Goal: Information Seeking & Learning: Learn about a topic

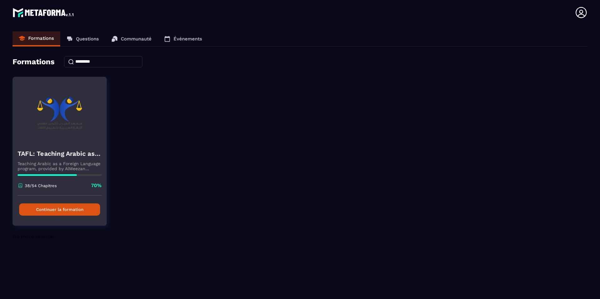
click at [83, 207] on button "Continuer la formation" at bounding box center [59, 210] width 81 height 12
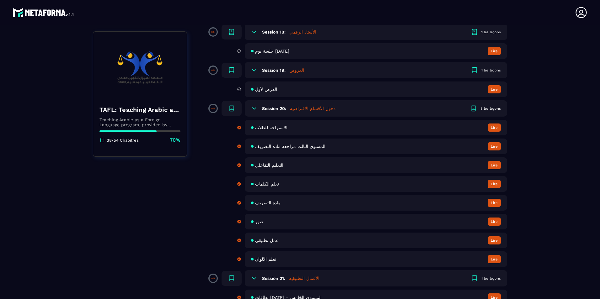
scroll to position [1244, 0]
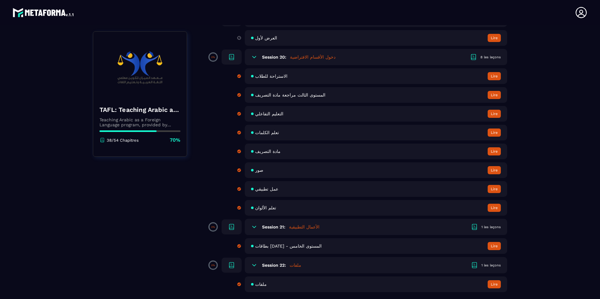
click at [254, 265] on icon at bounding box center [254, 265] width 6 height 6
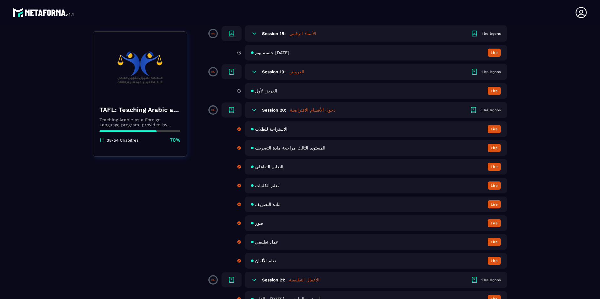
scroll to position [1225, 0]
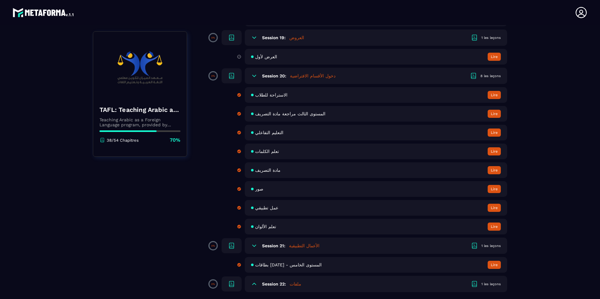
click at [486, 245] on div "1 les leçons" at bounding box center [490, 246] width 19 height 5
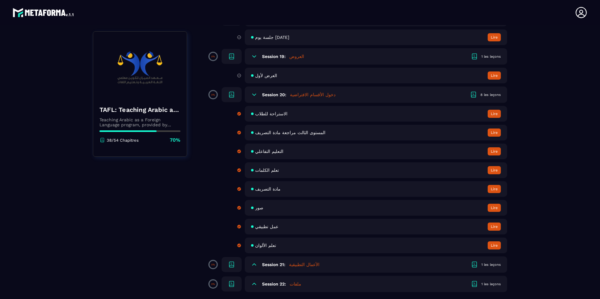
scroll to position [1206, 0]
click at [489, 265] on div "1 les leçons" at bounding box center [490, 265] width 19 height 5
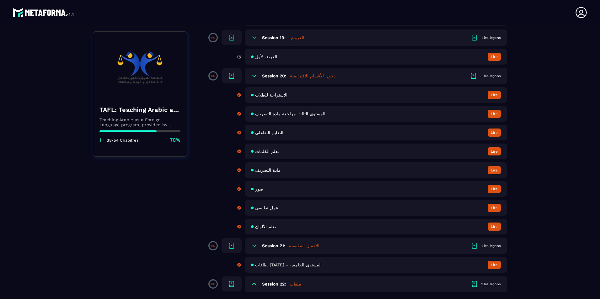
click at [300, 245] on h5 "الأعمال التطبيقية" at bounding box center [304, 246] width 30 height 6
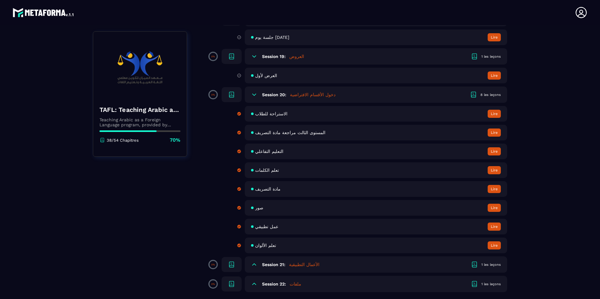
click at [269, 170] on span "تعلم الكلمات" at bounding box center [267, 170] width 24 height 5
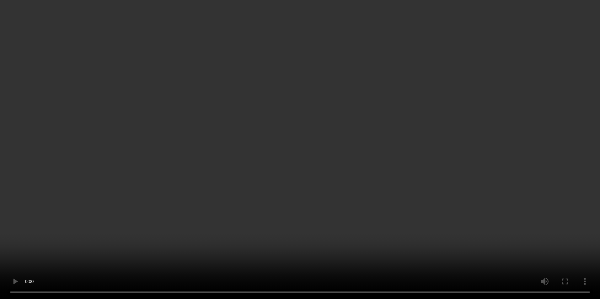
scroll to position [774, 0]
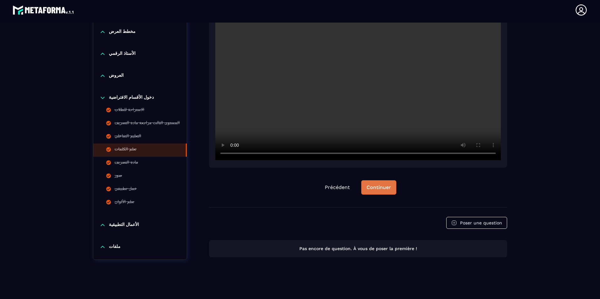
click at [382, 186] on div "Continuer" at bounding box center [378, 187] width 24 height 6
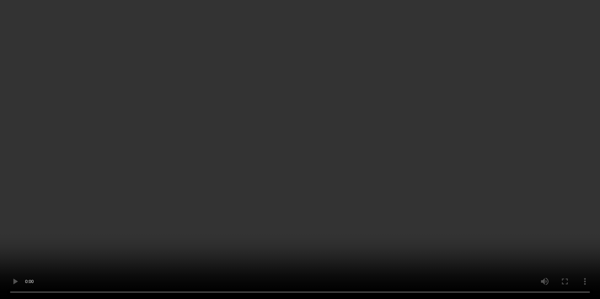
scroll to position [188, 0]
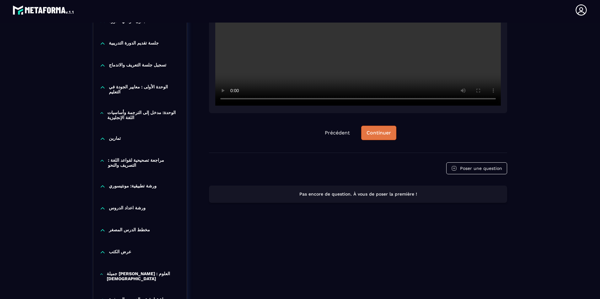
click at [386, 134] on div "Continuer" at bounding box center [378, 133] width 24 height 6
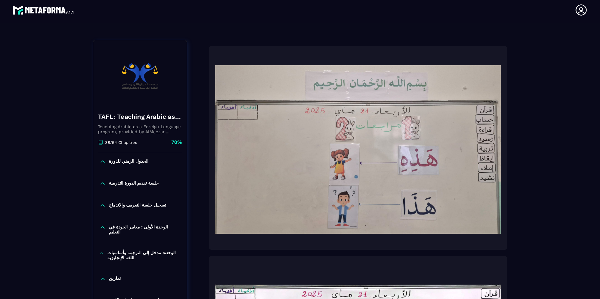
scroll to position [63, 0]
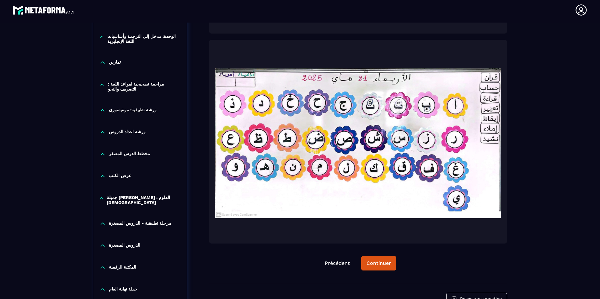
scroll to position [345, 0]
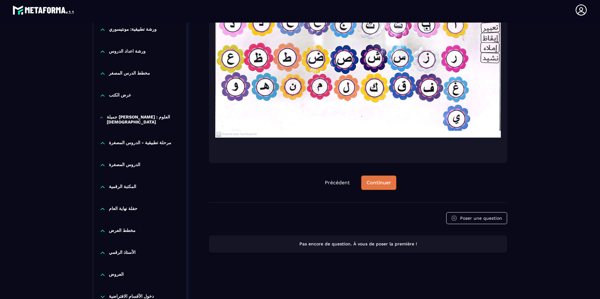
click at [386, 184] on div "Continuer" at bounding box center [378, 183] width 24 height 6
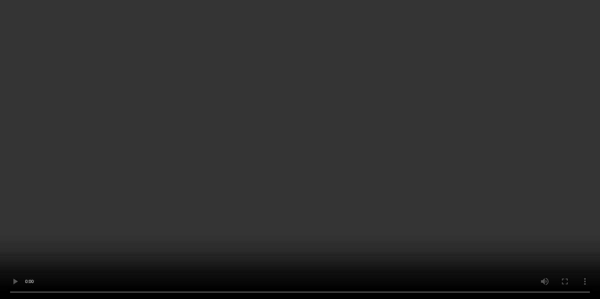
scroll to position [34, 0]
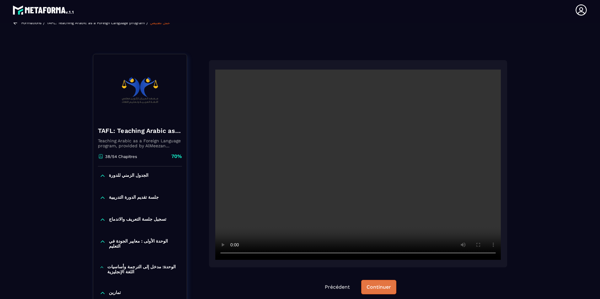
click at [384, 287] on div "Continuer" at bounding box center [378, 287] width 24 height 6
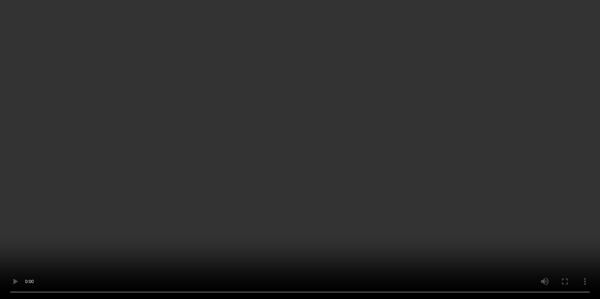
scroll to position [251, 0]
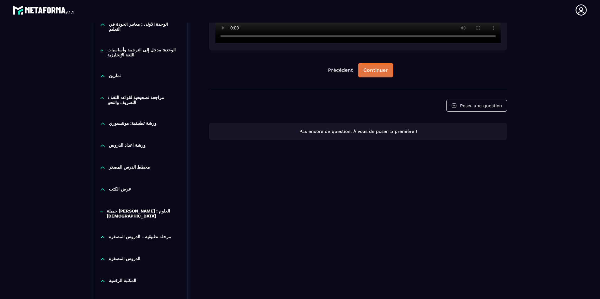
click at [372, 71] on div "Continuer" at bounding box center [375, 70] width 24 height 6
click at [377, 73] on div "Continuer" at bounding box center [375, 70] width 24 height 6
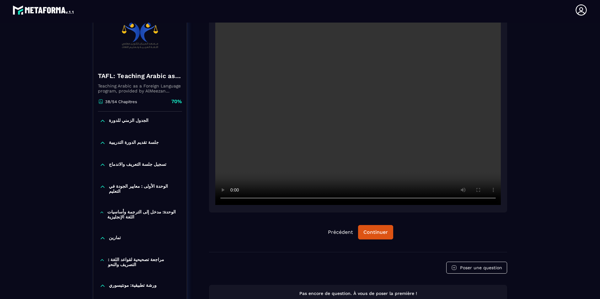
scroll to position [31, 0]
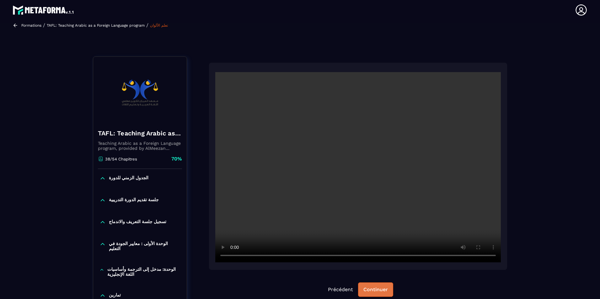
click at [379, 291] on div "Continuer" at bounding box center [375, 290] width 24 height 6
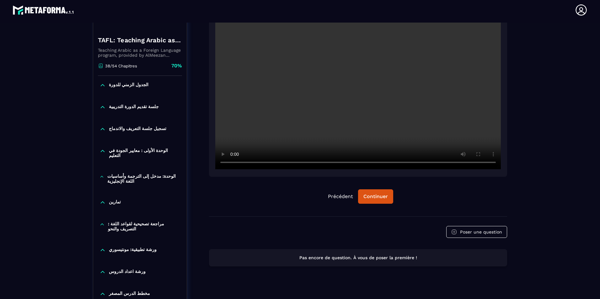
scroll to position [125, 0]
click at [344, 194] on button "Précédent" at bounding box center [340, 196] width 35 height 14
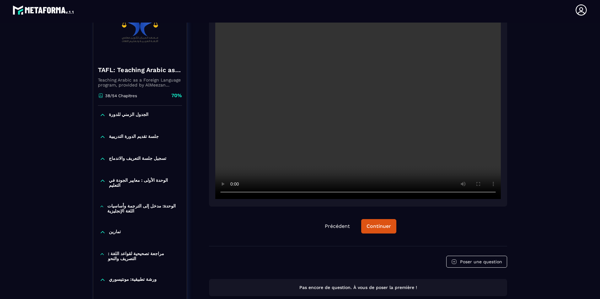
scroll to position [65, 0]
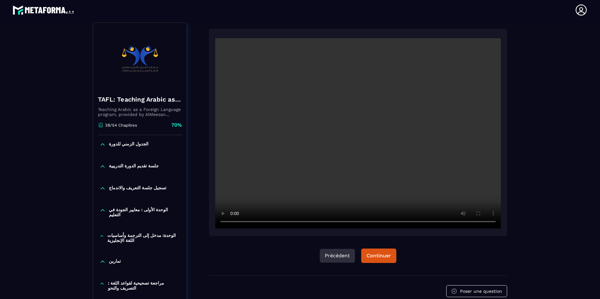
click at [330, 253] on button "Précédent" at bounding box center [337, 256] width 35 height 14
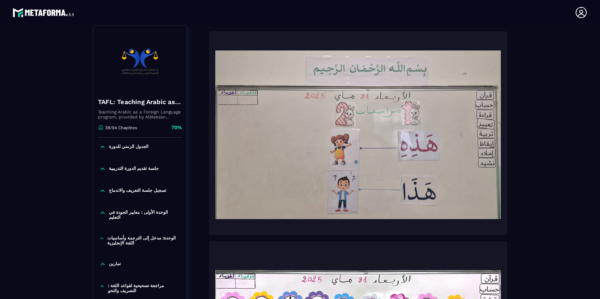
scroll to position [3, 0]
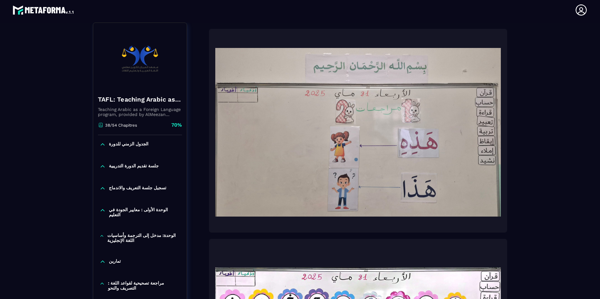
click at [504, 19] on header "Houria S [EMAIL_ADDRESS][DOMAIN_NAME] Formations Questions Communauté Événement…" at bounding box center [300, 9] width 600 height 25
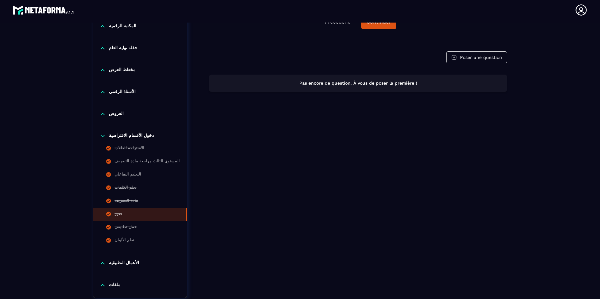
scroll to position [533, 0]
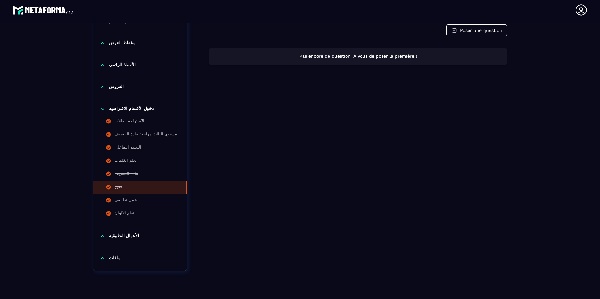
click at [130, 233] on p "الأعمال التطبيقية" at bounding box center [124, 236] width 30 height 6
click at [113, 269] on p "ملفات" at bounding box center [115, 272] width 12 height 6
click at [108, 106] on div "دخول الأقسام الافتراضية" at bounding box center [139, 109] width 93 height 6
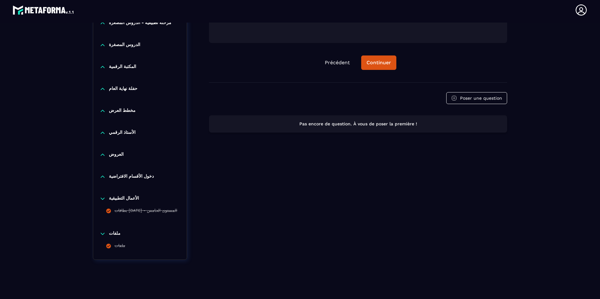
scroll to position [454, 0]
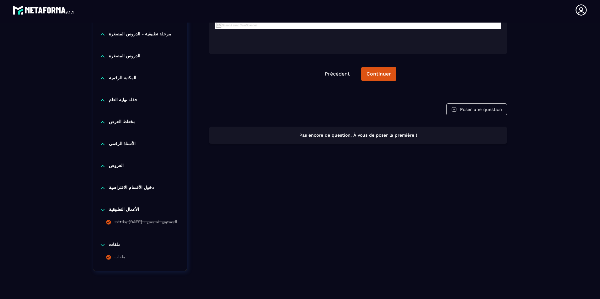
click at [103, 185] on icon at bounding box center [102, 188] width 6 height 6
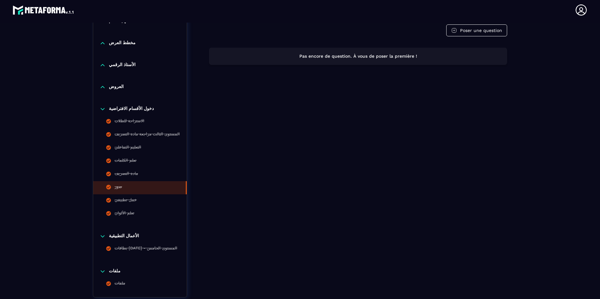
click at [102, 106] on icon at bounding box center [102, 109] width 6 height 6
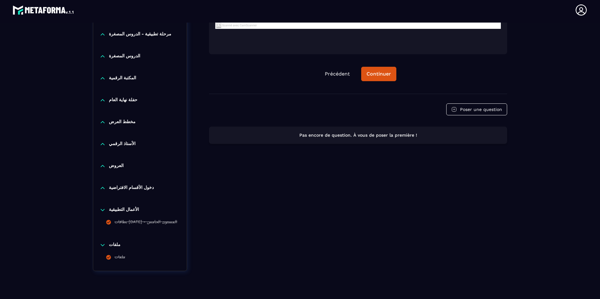
click at [102, 163] on icon at bounding box center [102, 166] width 6 height 6
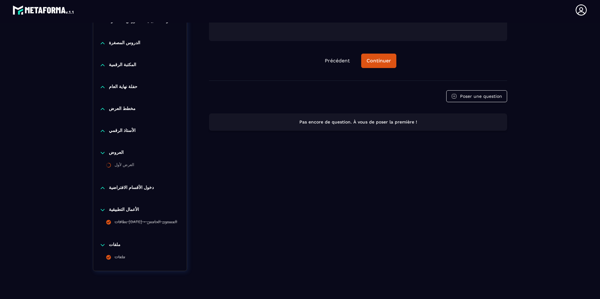
scroll to position [310, 0]
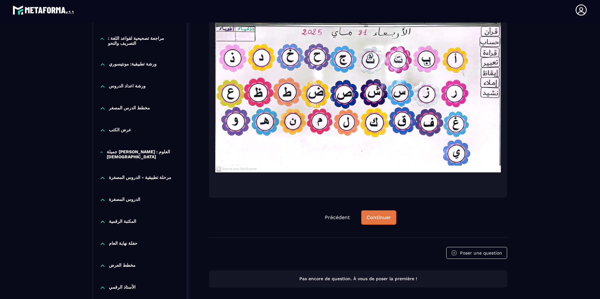
click at [383, 220] on div "Continuer" at bounding box center [378, 218] width 24 height 6
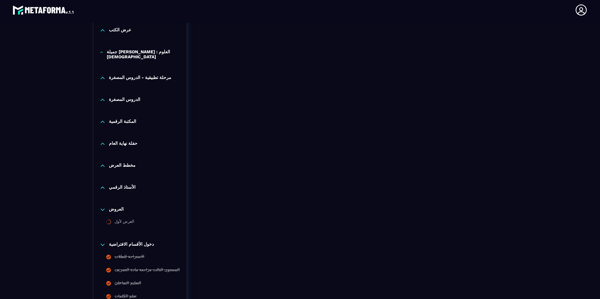
scroll to position [536, 0]
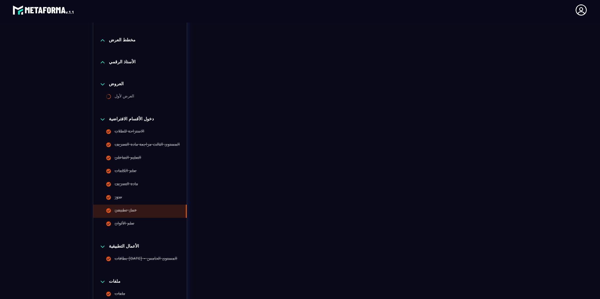
click at [103, 119] on icon at bounding box center [103, 120] width 4 height 2
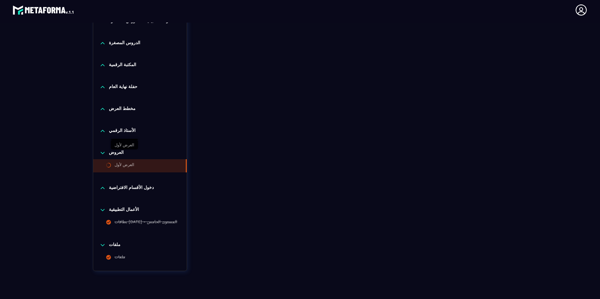
click at [123, 163] on div "العرض لأول" at bounding box center [125, 166] width 20 height 7
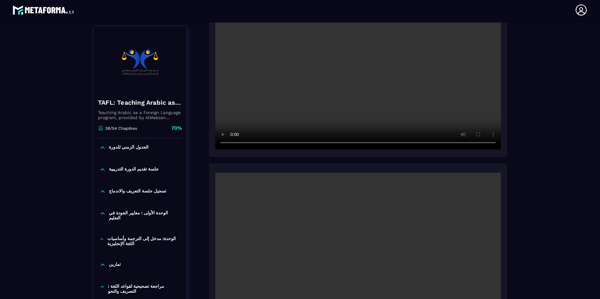
scroll to position [125, 0]
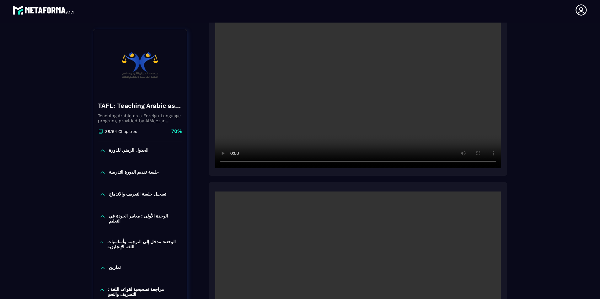
click at [358, 87] on video at bounding box center [357, 73] width 285 height 190
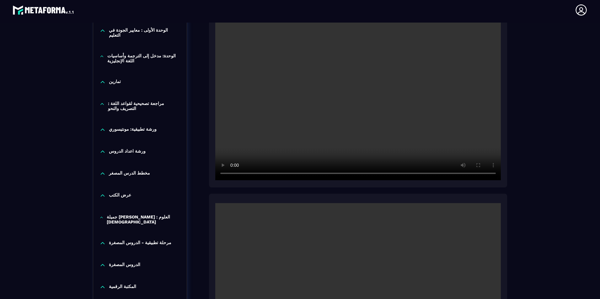
scroll to position [310, 0]
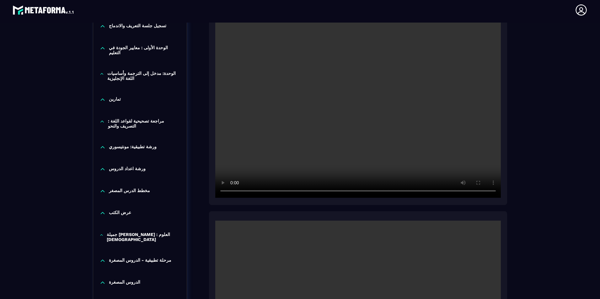
click at [370, 113] on video at bounding box center [357, 103] width 285 height 190
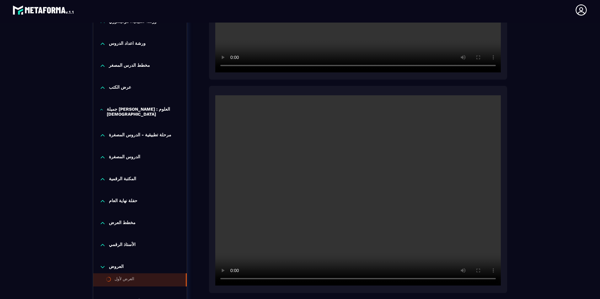
scroll to position [498, 0]
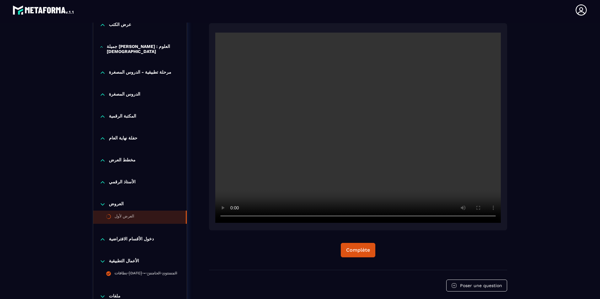
click at [102, 205] on icon at bounding box center [103, 205] width 4 height 2
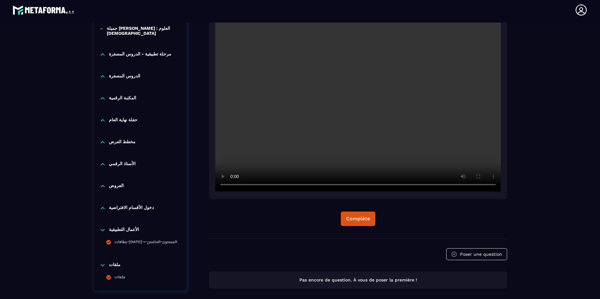
scroll to position [561, 0]
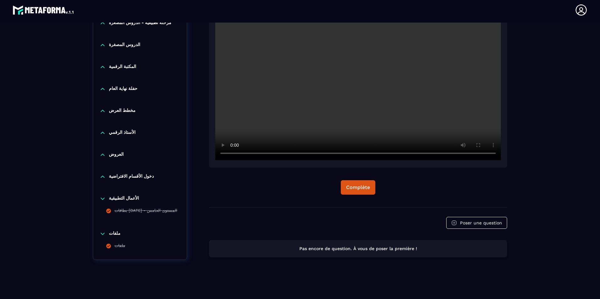
click at [104, 199] on icon at bounding box center [103, 199] width 4 height 2
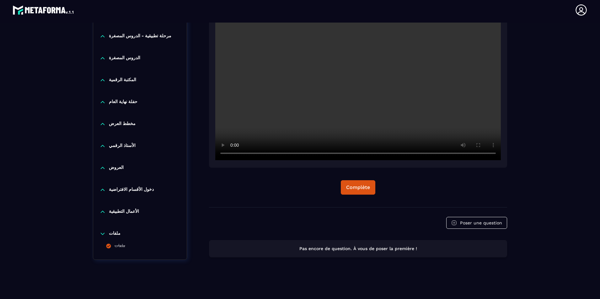
click at [102, 233] on icon at bounding box center [102, 234] width 6 height 6
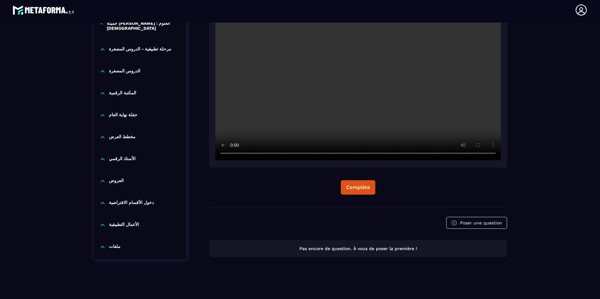
click at [104, 248] on icon at bounding box center [103, 247] width 4 height 2
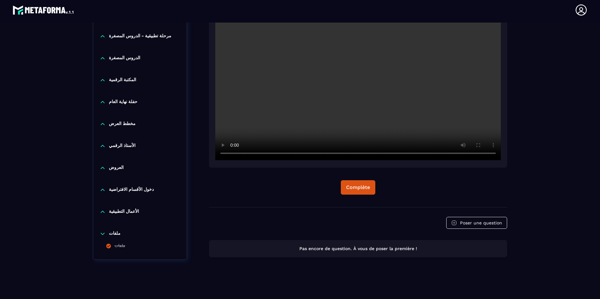
click at [102, 212] on icon at bounding box center [103, 212] width 4 height 2
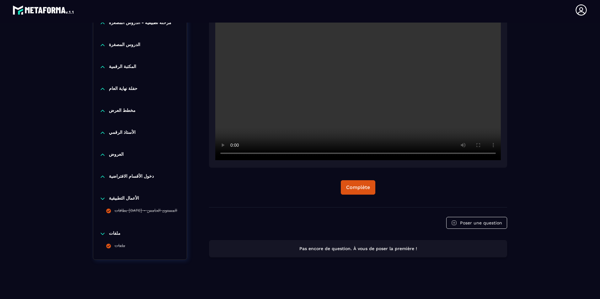
click at [104, 178] on icon at bounding box center [102, 177] width 6 height 6
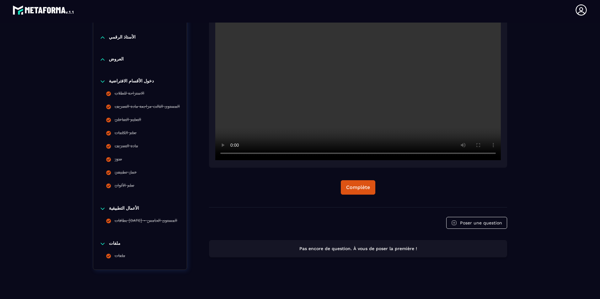
click at [105, 78] on icon at bounding box center [102, 81] width 6 height 6
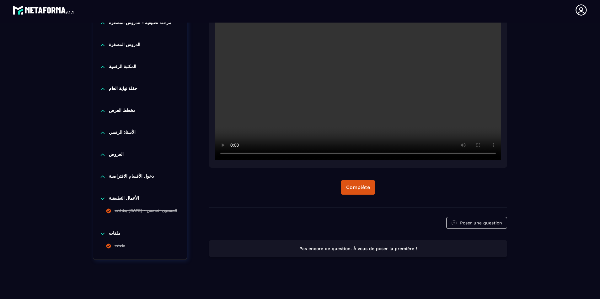
click at [102, 156] on icon at bounding box center [102, 155] width 6 height 6
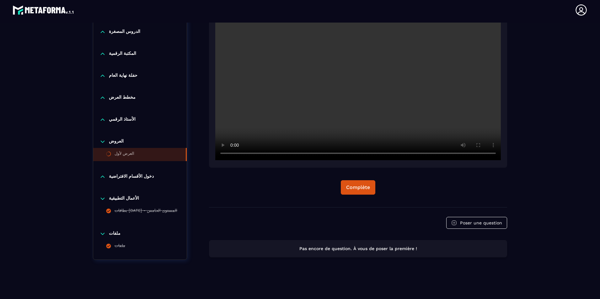
click at [104, 142] on icon at bounding box center [103, 142] width 4 height 2
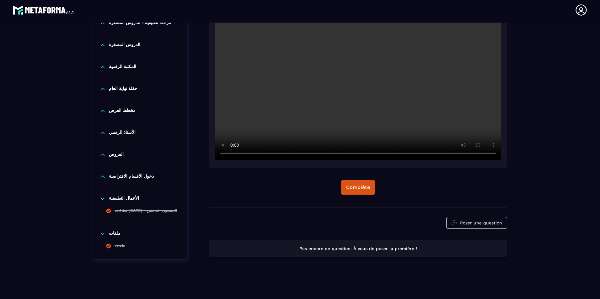
click at [103, 133] on icon at bounding box center [102, 133] width 6 height 6
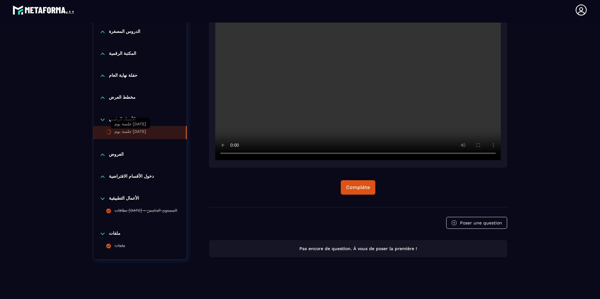
click at [136, 133] on div "جلسة يوم [DATE]" at bounding box center [131, 132] width 32 height 7
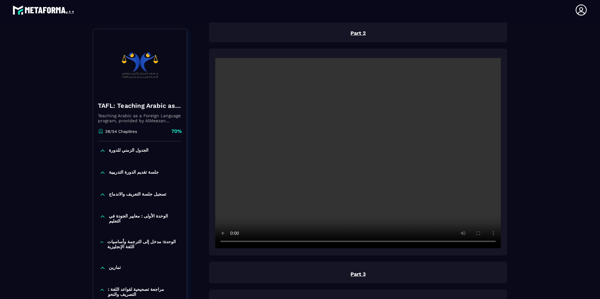
scroll to position [345, 0]
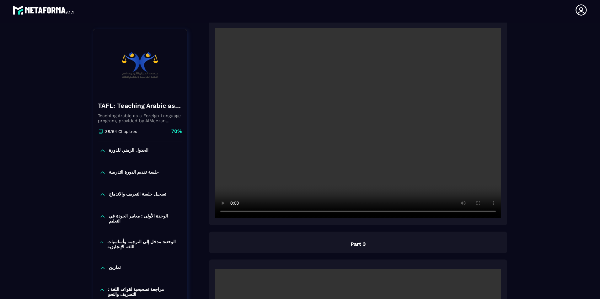
click at [270, 154] on video at bounding box center [357, 123] width 285 height 190
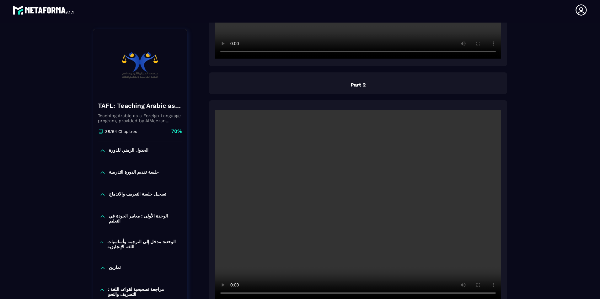
scroll to position [230, 0]
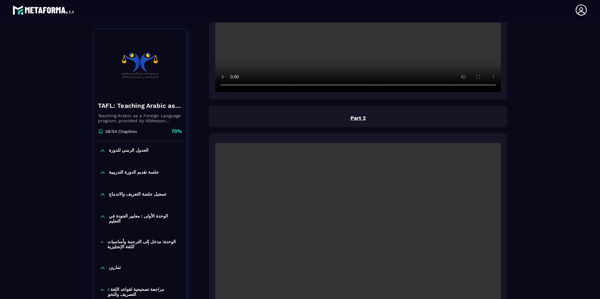
click at [324, 239] on video at bounding box center [357, 238] width 285 height 190
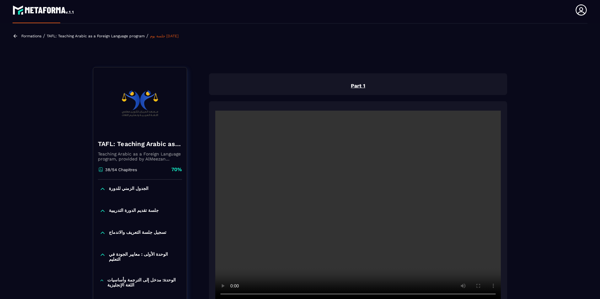
scroll to position [0, 0]
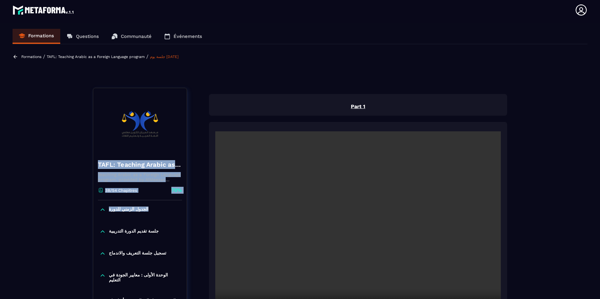
drag, startPoint x: 78, startPoint y: 232, endPoint x: 81, endPoint y: 145, distance: 86.3
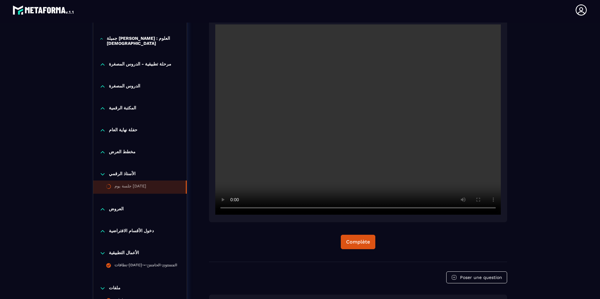
scroll to position [1569, 0]
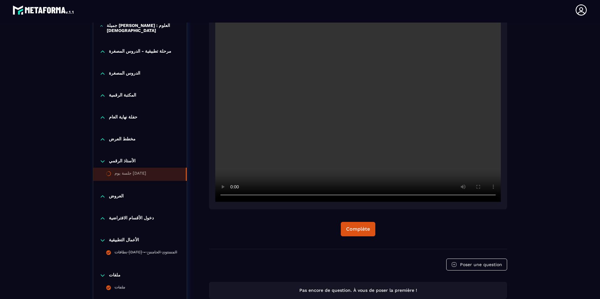
click at [102, 162] on icon at bounding box center [103, 162] width 4 height 2
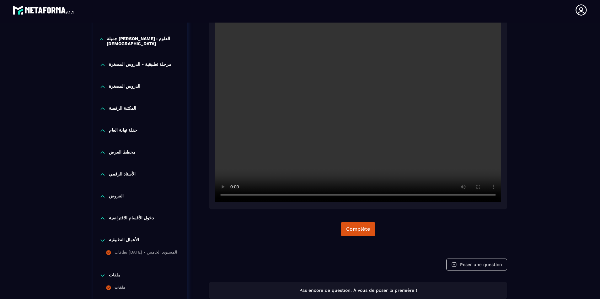
click at [104, 152] on icon at bounding box center [102, 153] width 6 height 6
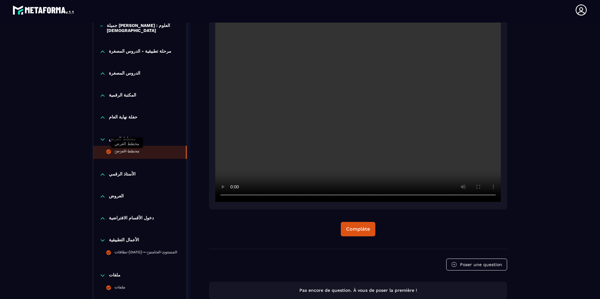
click at [125, 153] on div "مخطط العرض" at bounding box center [127, 152] width 25 height 7
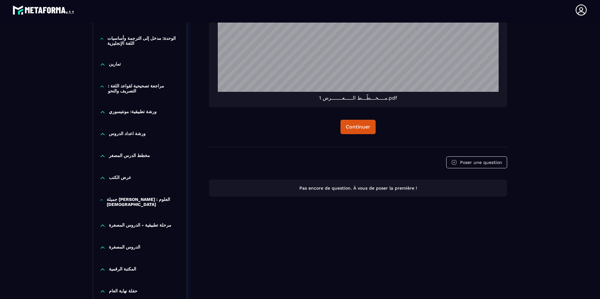
scroll to position [316, 0]
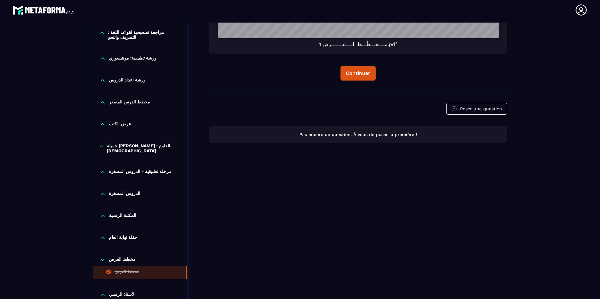
click at [104, 259] on icon at bounding box center [103, 260] width 4 height 2
click at [103, 259] on icon at bounding box center [103, 260] width 4 height 2
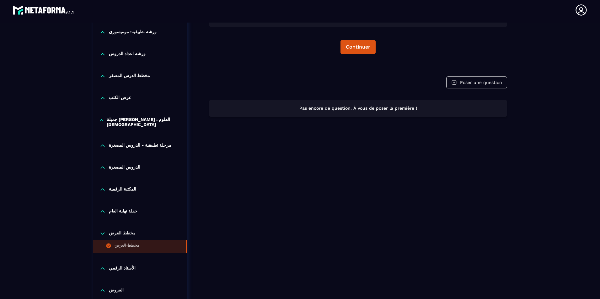
scroll to position [345, 0]
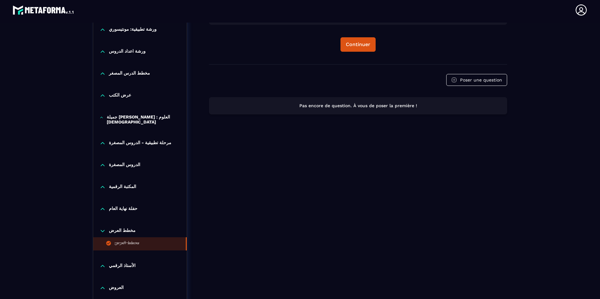
click at [103, 228] on icon at bounding box center [102, 231] width 6 height 6
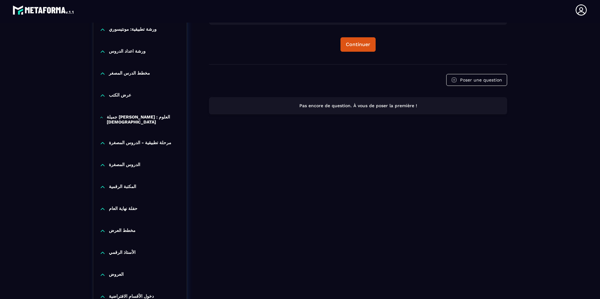
click at [103, 206] on icon at bounding box center [102, 209] width 6 height 6
click at [103, 208] on icon at bounding box center [103, 209] width 4 height 2
click at [103, 184] on icon at bounding box center [102, 187] width 6 height 6
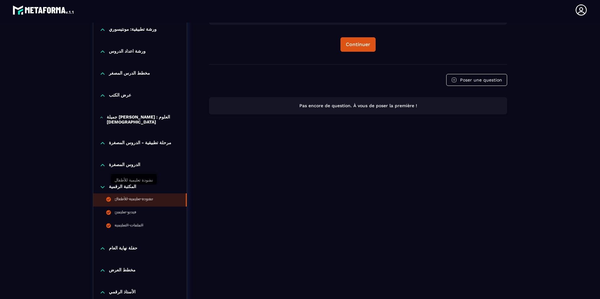
click at [128, 197] on div "نشودة تعليمية للأطفال" at bounding box center [134, 200] width 39 height 7
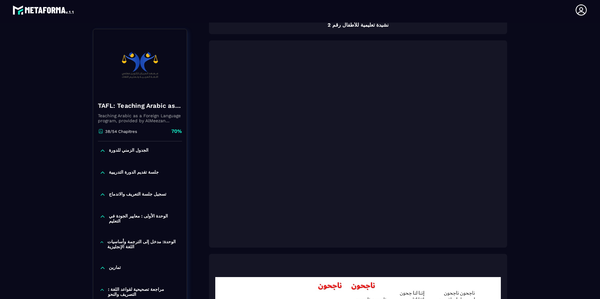
scroll to position [251, 0]
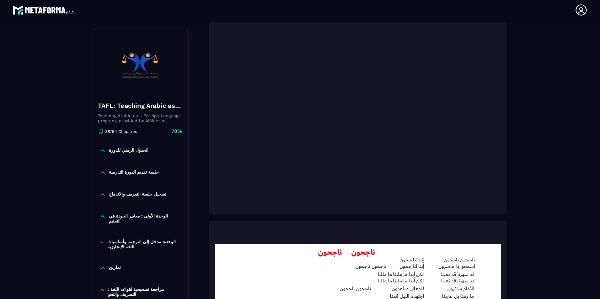
click at [547, 102] on div "Formations / TAFL: Teaching Arabic as a Foreign Language program / نشودة تعليمي…" at bounding box center [300, 284] width 575 height 963
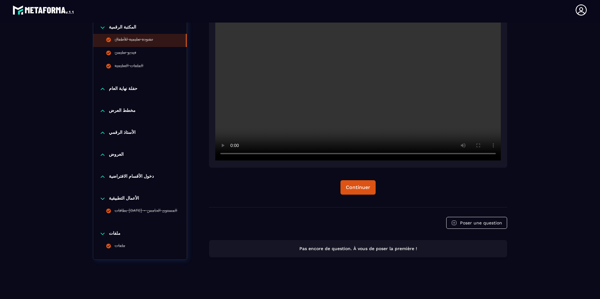
scroll to position [518, 0]
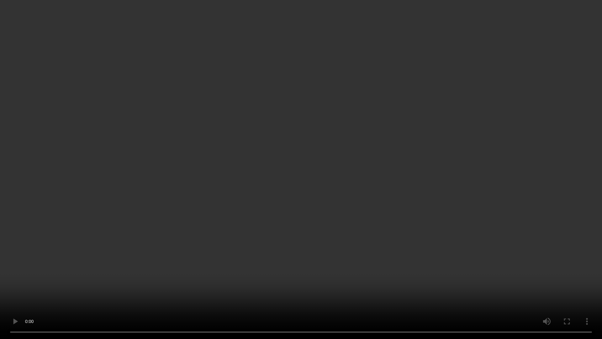
click at [477, 277] on video at bounding box center [301, 169] width 602 height 339
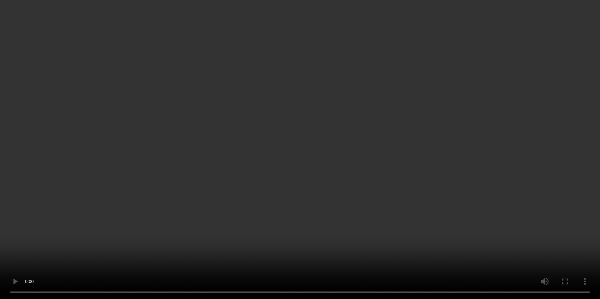
scroll to position [686, 0]
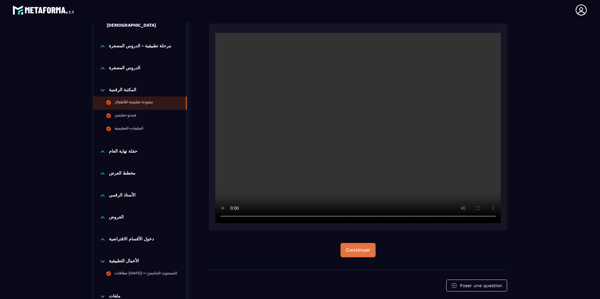
click at [353, 246] on button "Continuer" at bounding box center [357, 250] width 35 height 14
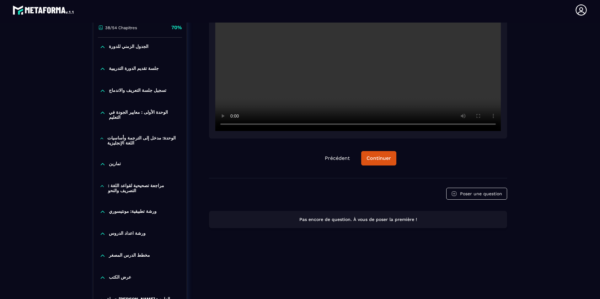
scroll to position [128, 0]
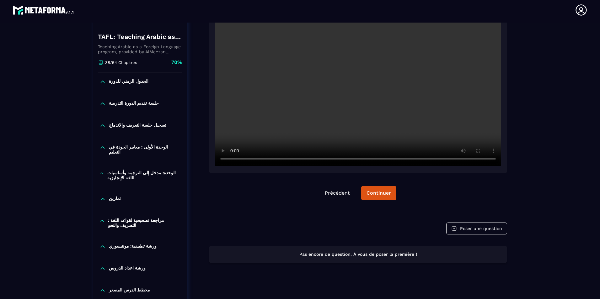
click at [293, 122] on video at bounding box center [357, 71] width 285 height 190
drag, startPoint x: 270, startPoint y: 120, endPoint x: 268, endPoint y: 124, distance: 3.7
click at [269, 123] on video at bounding box center [357, 71] width 285 height 190
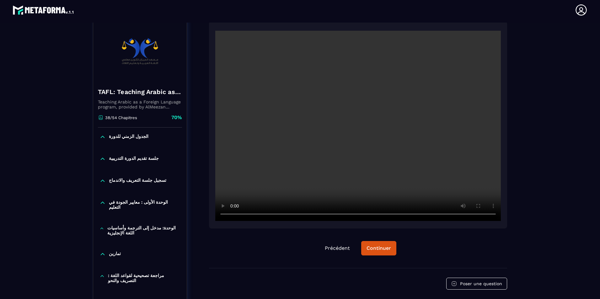
scroll to position [65, 0]
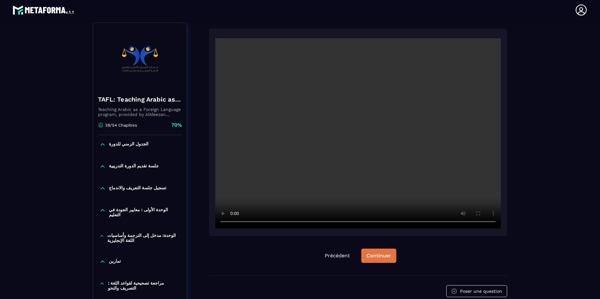
click at [373, 255] on div "Continuer" at bounding box center [378, 256] width 24 height 6
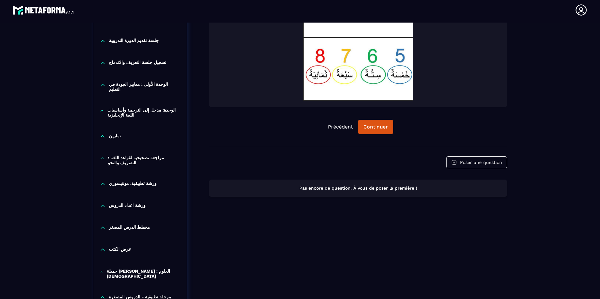
scroll to position [97, 0]
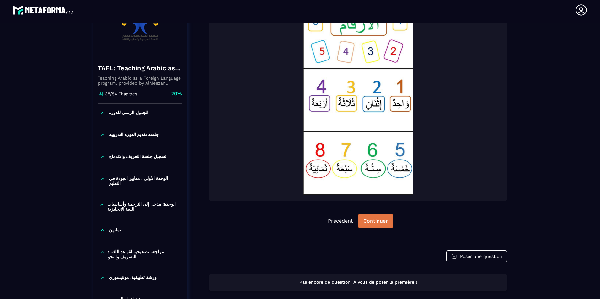
click at [372, 223] on div "Continuer" at bounding box center [375, 221] width 24 height 6
click at [375, 222] on div "Continuer" at bounding box center [375, 221] width 24 height 6
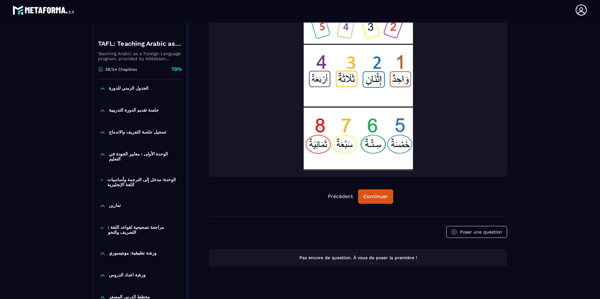
scroll to position [188, 0]
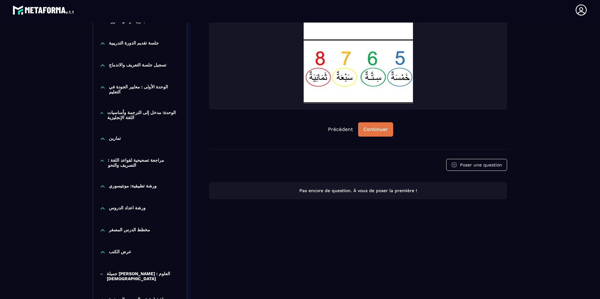
click at [371, 130] on div "Continuer" at bounding box center [375, 129] width 24 height 6
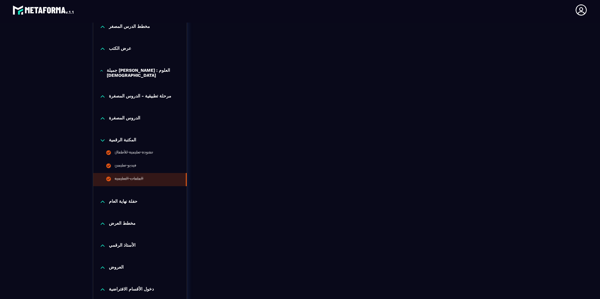
scroll to position [408, 0]
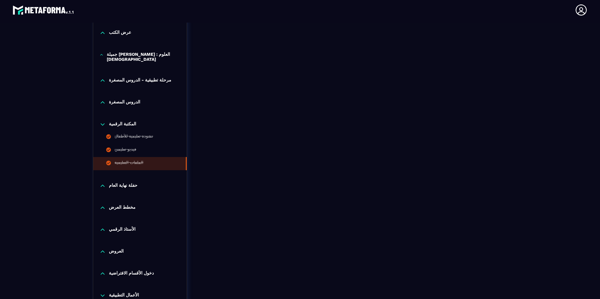
click at [103, 121] on icon at bounding box center [102, 124] width 6 height 6
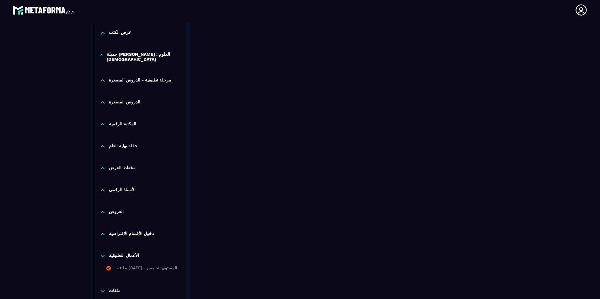
click at [105, 99] on icon at bounding box center [102, 102] width 6 height 6
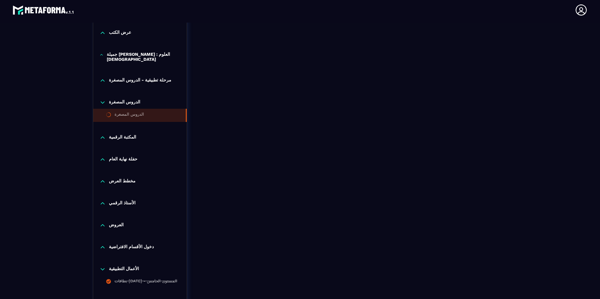
click at [122, 112] on div "الدروس المصغرة" at bounding box center [129, 115] width 29 height 7
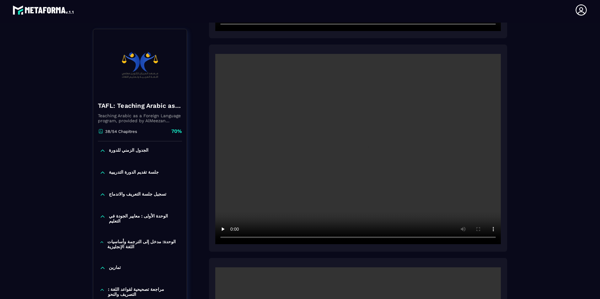
scroll to position [1132, 0]
